Goal: Task Accomplishment & Management: Use online tool/utility

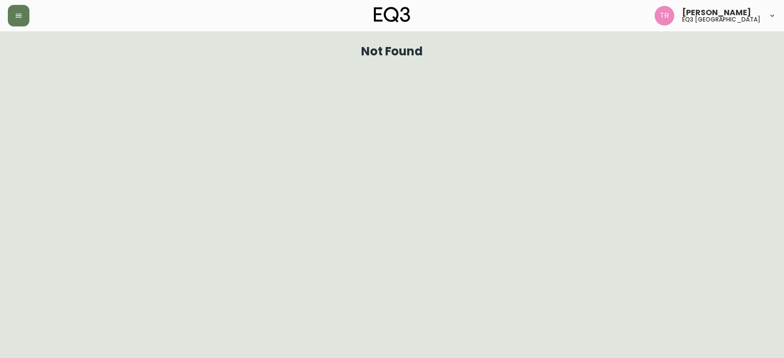
click at [25, 4] on div "Tod Reykdal eq3 winnipeg" at bounding box center [392, 15] width 768 height 31
click at [21, 9] on button "button" at bounding box center [19, 16] width 22 height 22
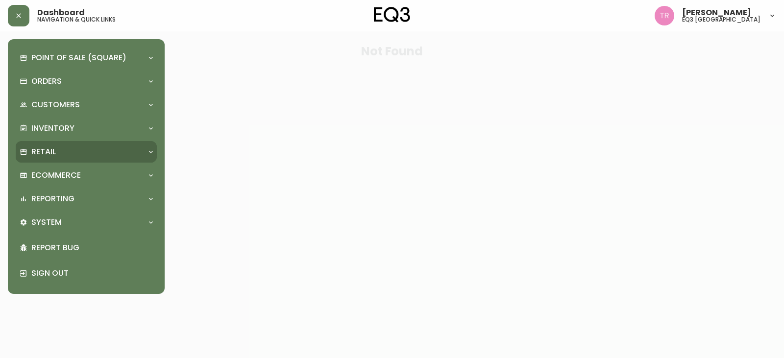
click at [60, 147] on div "Retail" at bounding box center [81, 151] width 123 height 11
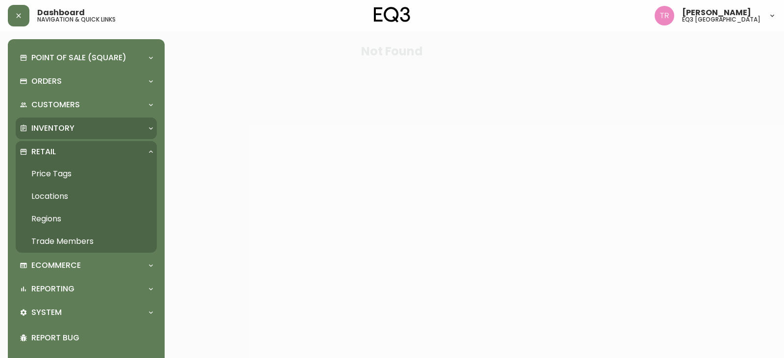
click at [57, 121] on div "Inventory" at bounding box center [86, 129] width 141 height 22
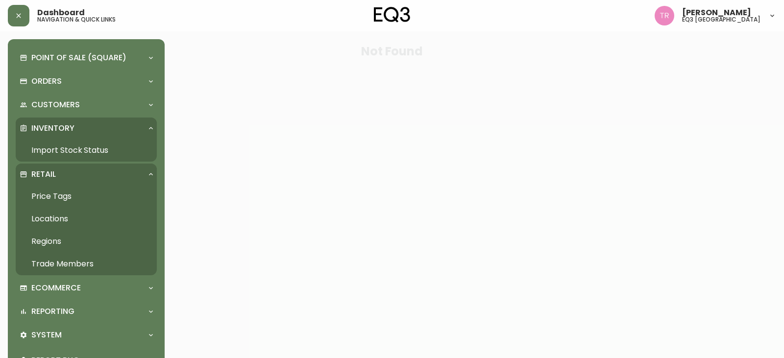
click at [60, 150] on link "Import Stock Status" at bounding box center [86, 150] width 141 height 23
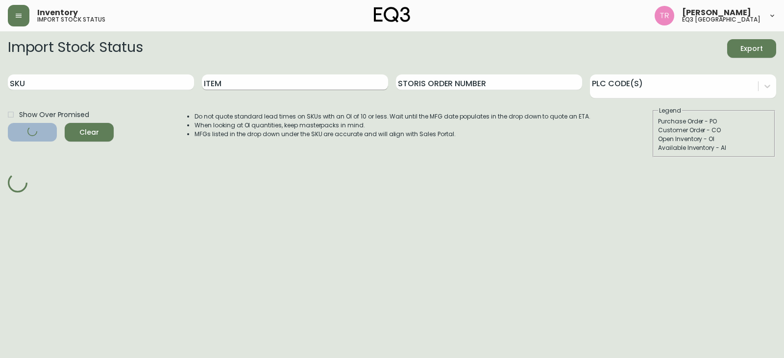
click at [243, 87] on input "Item" at bounding box center [295, 82] width 186 height 16
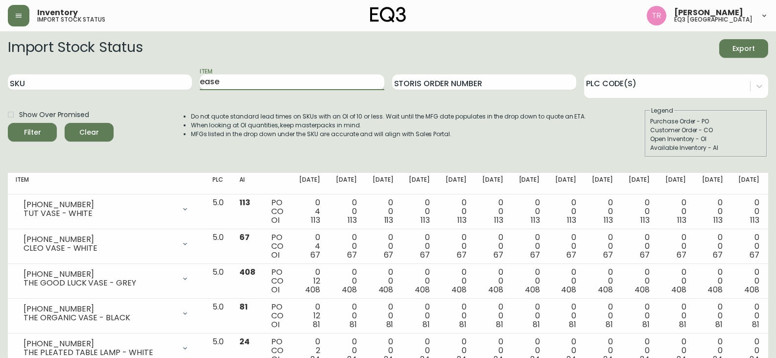
type input "ease"
click at [8, 123] on button "Filter" at bounding box center [32, 132] width 49 height 19
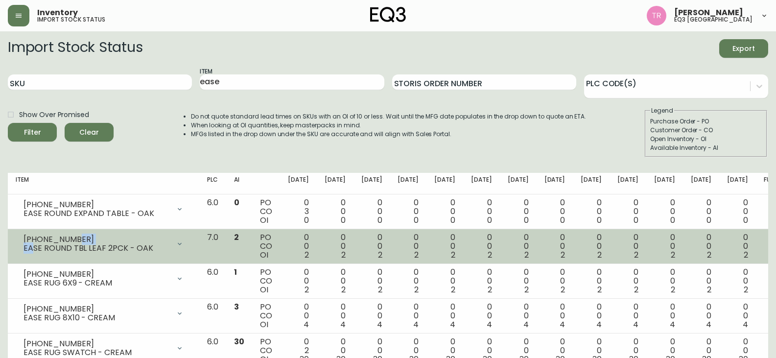
drag, startPoint x: 71, startPoint y: 240, endPoint x: 34, endPoint y: 253, distance: 39.7
click at [34, 253] on div "3020-761-16 EASE ROUND TBL LEAF 2PCK - OAK" at bounding box center [97, 244] width 146 height 18
click at [41, 245] on div "EASE ROUND TBL LEAF 2PCK - OAK" at bounding box center [97, 248] width 146 height 9
drag, startPoint x: 69, startPoint y: 235, endPoint x: 24, endPoint y: 239, distance: 44.3
click at [24, 239] on div "3020-761-16" at bounding box center [97, 239] width 146 height 9
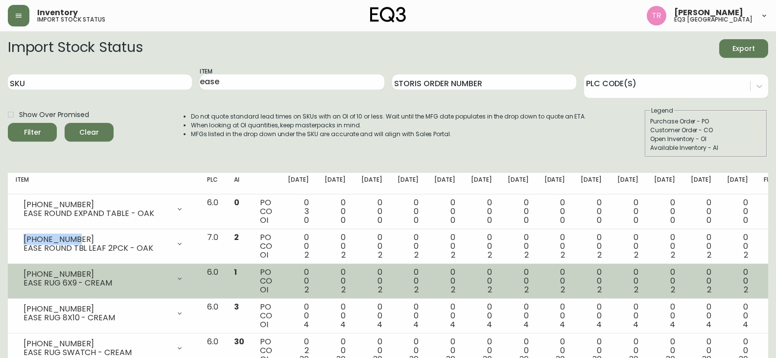
copy div "3020-761-16"
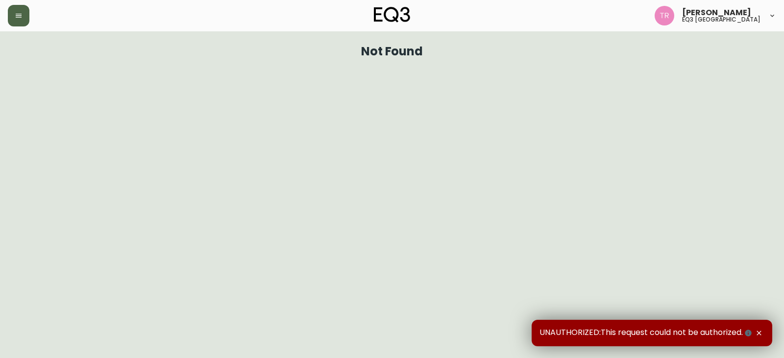
click at [24, 12] on button "button" at bounding box center [19, 16] width 22 height 22
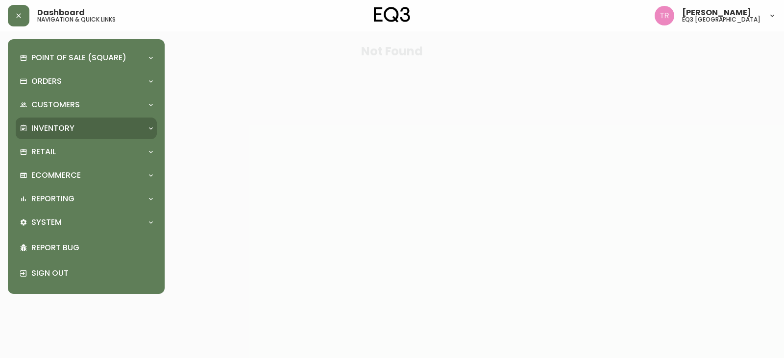
click at [71, 127] on p "Inventory" at bounding box center [52, 128] width 43 height 11
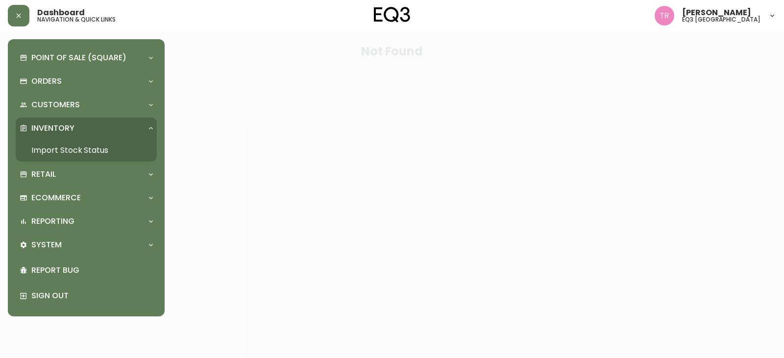
click at [83, 147] on link "Import Stock Status" at bounding box center [86, 150] width 141 height 23
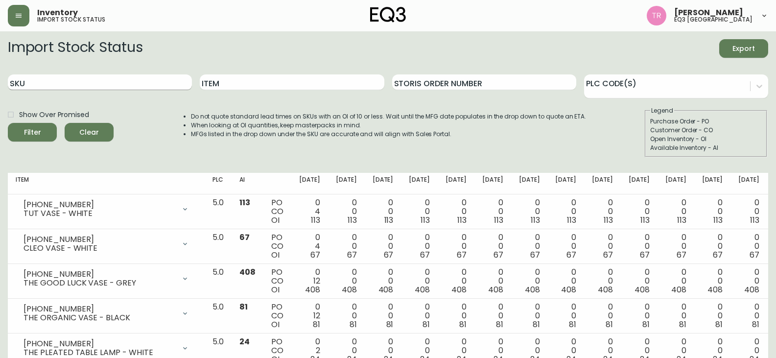
click at [136, 84] on input "SKU" at bounding box center [100, 82] width 184 height 16
click at [8, 123] on button "Filter" at bounding box center [32, 132] width 49 height 19
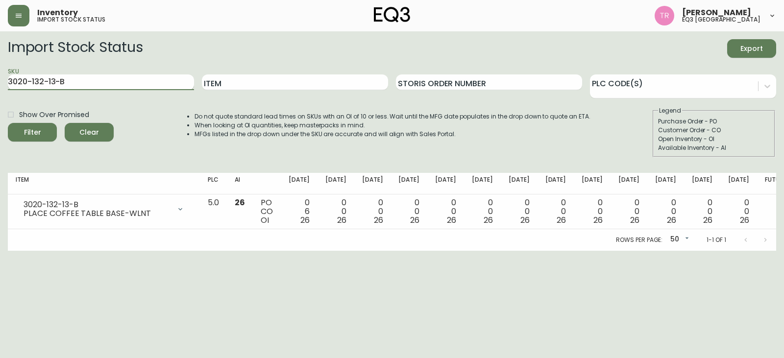
click at [131, 77] on input "3020-132-13-B" at bounding box center [101, 82] width 186 height 16
type input "3"
type input "3020-133-0-A"
click at [8, 123] on button "Filter" at bounding box center [32, 132] width 49 height 19
drag, startPoint x: 108, startPoint y: 88, endPoint x: 0, endPoint y: 79, distance: 108.6
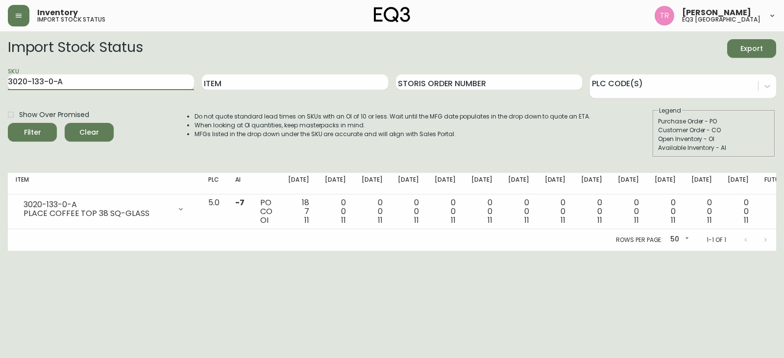
click at [0, 79] on main "Import Stock Status Export SKU 3020-133-0-A Item Storis Order Number PLC Code(s…" at bounding box center [392, 140] width 784 height 219
